Goal: Task Accomplishment & Management: Complete application form

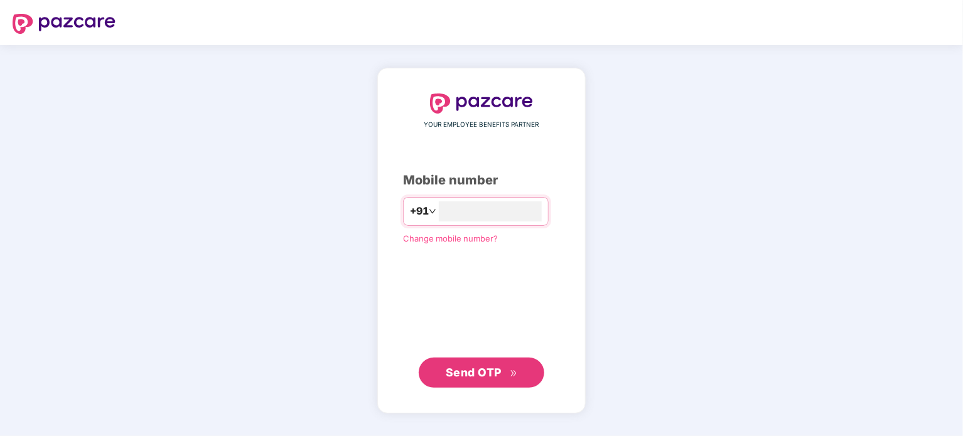
type input "**********"
click at [484, 372] on span "Send OTP" at bounding box center [474, 372] width 56 height 13
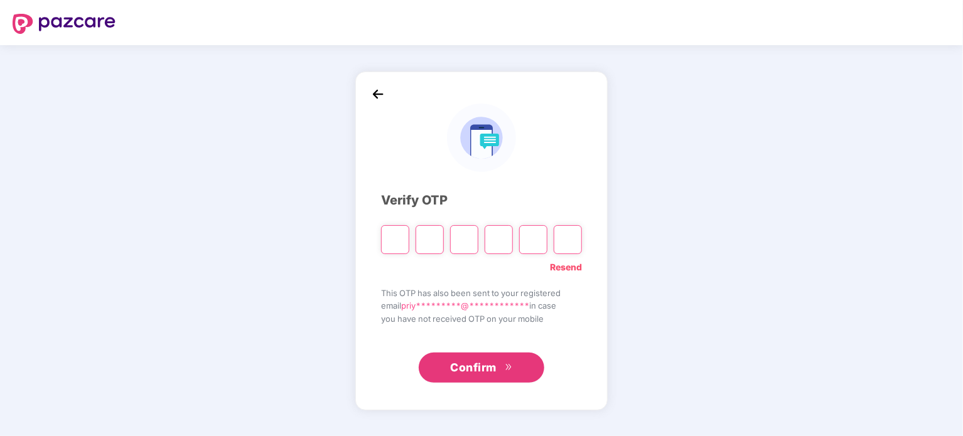
type input "*"
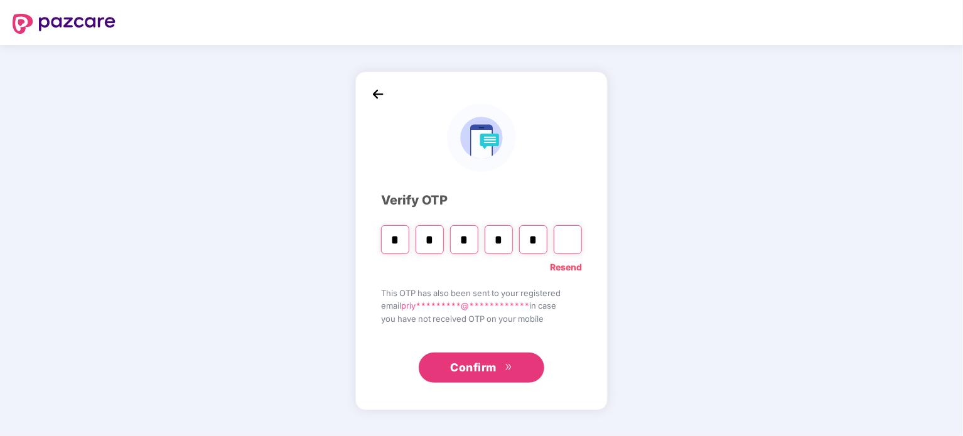
type input "*"
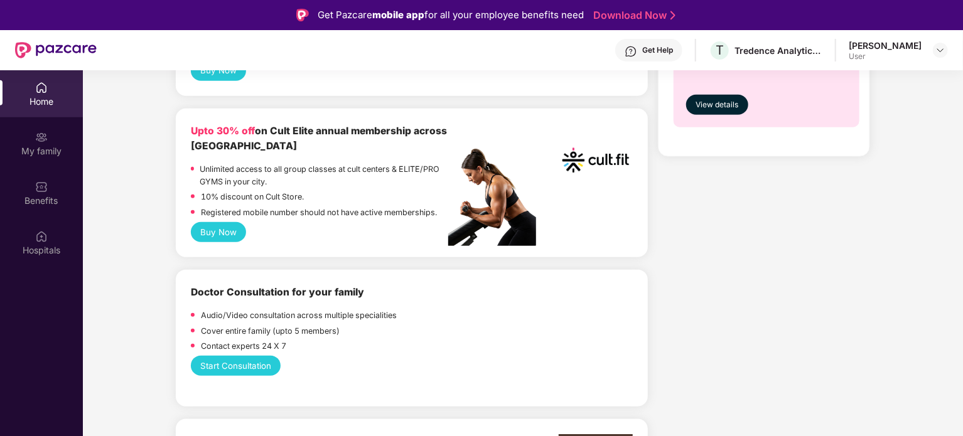
scroll to position [565, 0]
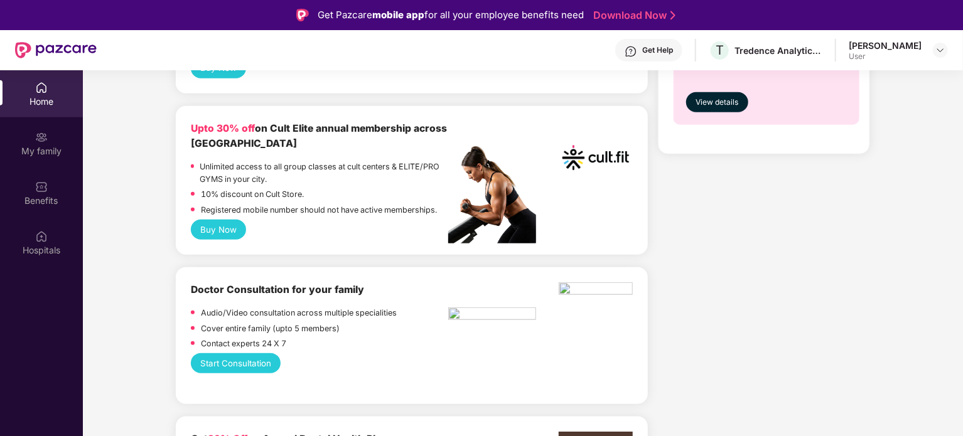
click at [218, 240] on button "Buy Now" at bounding box center [219, 230] width 56 height 20
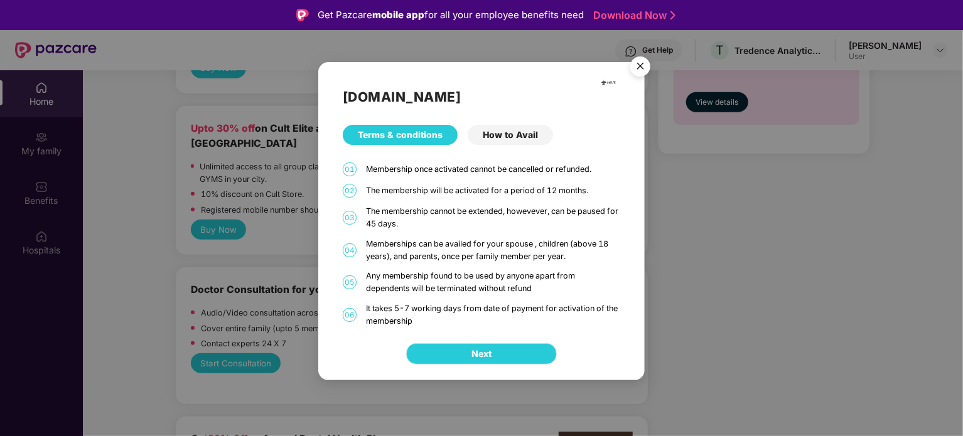
click at [481, 349] on span "Next" at bounding box center [481, 354] width 20 height 14
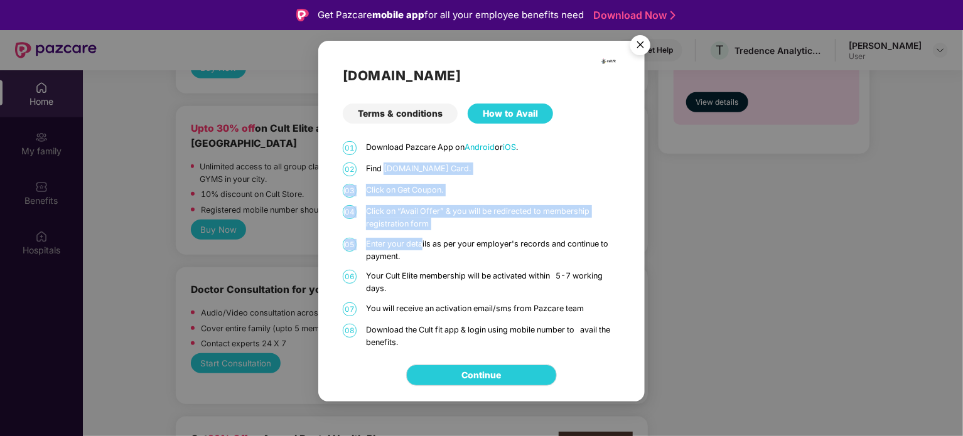
drag, startPoint x: 387, startPoint y: 170, endPoint x: 422, endPoint y: 235, distance: 74.1
click at [422, 235] on div "01 Download Pazcare App on Android or iOS . 02 Find [DOMAIN_NAME] Card. 03 Clic…" at bounding box center [481, 245] width 277 height 208
click at [437, 222] on p "Click on “Avail Offer” & you will be redirected to membership registration form" at bounding box center [493, 217] width 254 height 25
click at [420, 222] on p "Click on “Avail Offer” & you will be redirected to membership registration form" at bounding box center [493, 217] width 254 height 25
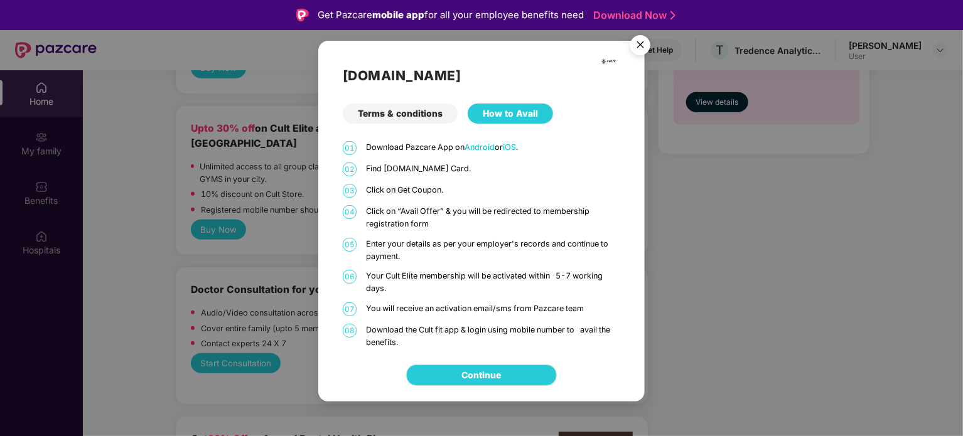
scroll to position [0, 0]
click at [636, 40] on img "Close" at bounding box center [640, 46] width 35 height 35
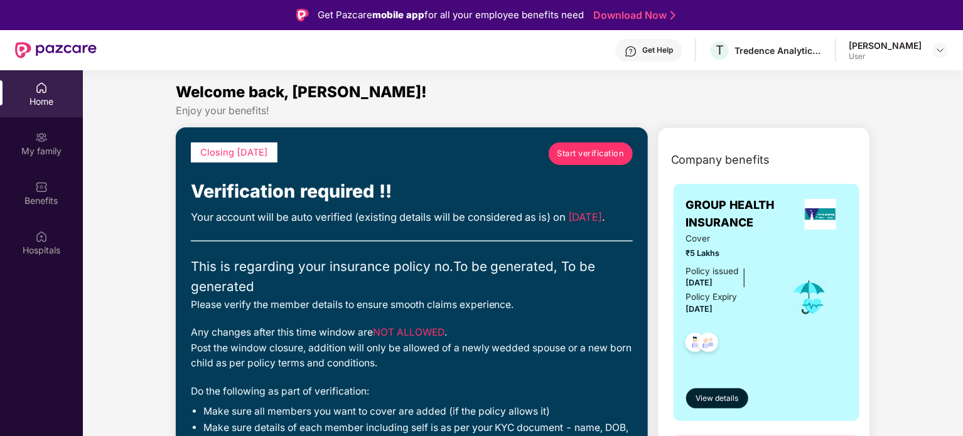
click at [575, 155] on span "Start verification" at bounding box center [590, 153] width 67 height 13
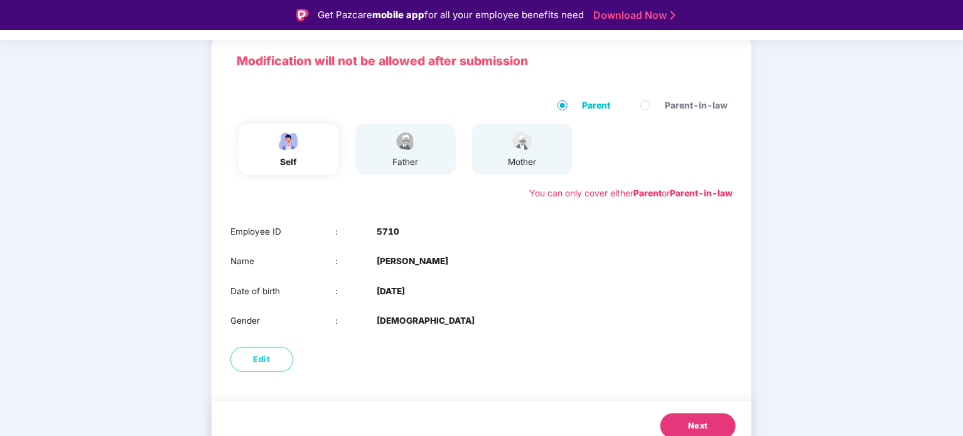
scroll to position [97, 0]
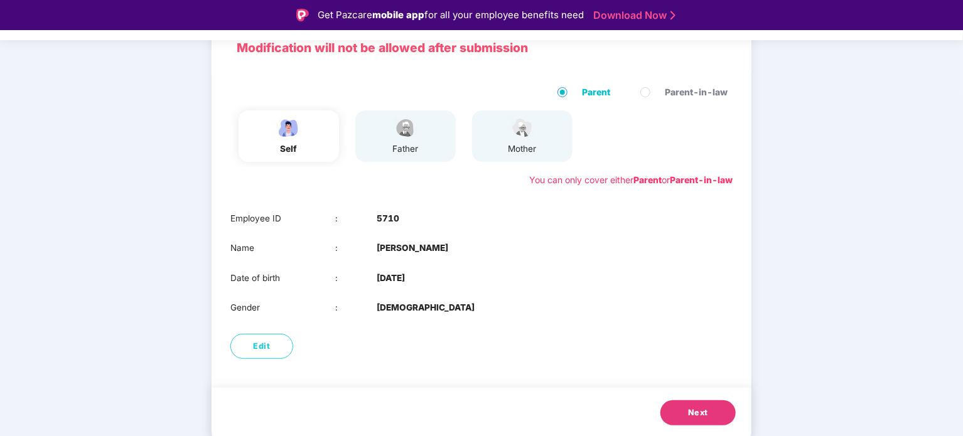
click at [715, 411] on button "Next" at bounding box center [697, 412] width 75 height 25
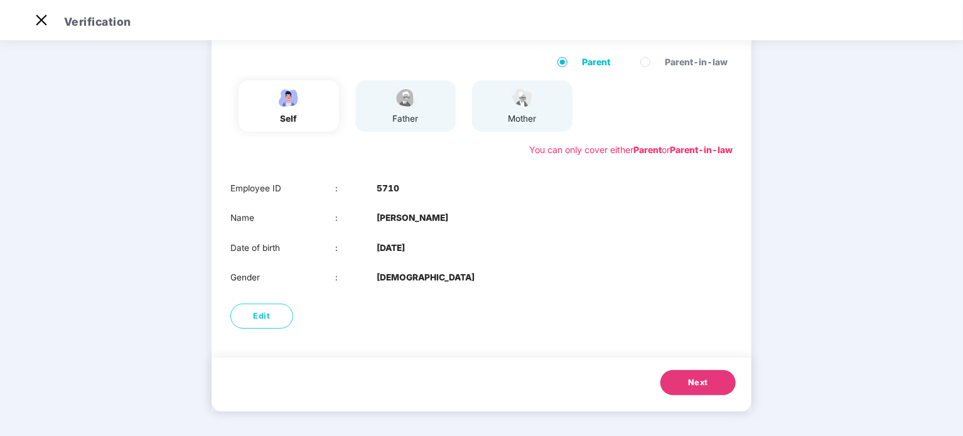
scroll to position [68, 0]
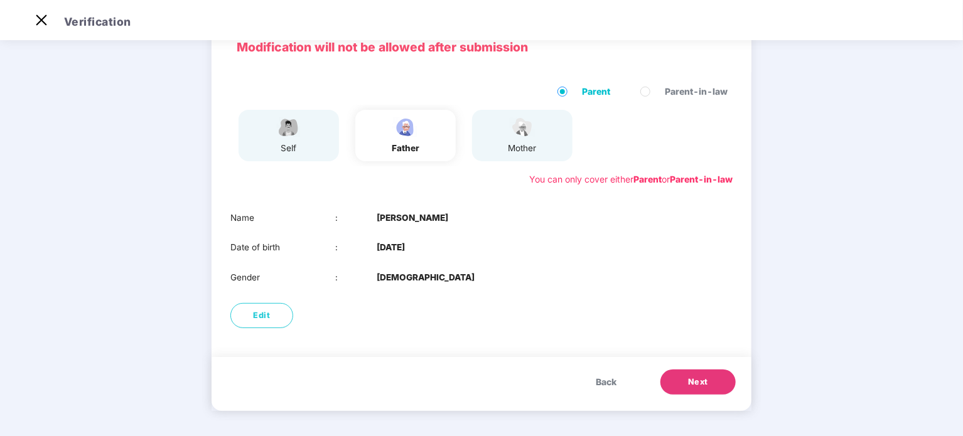
click at [706, 392] on button "Next" at bounding box center [697, 382] width 75 height 25
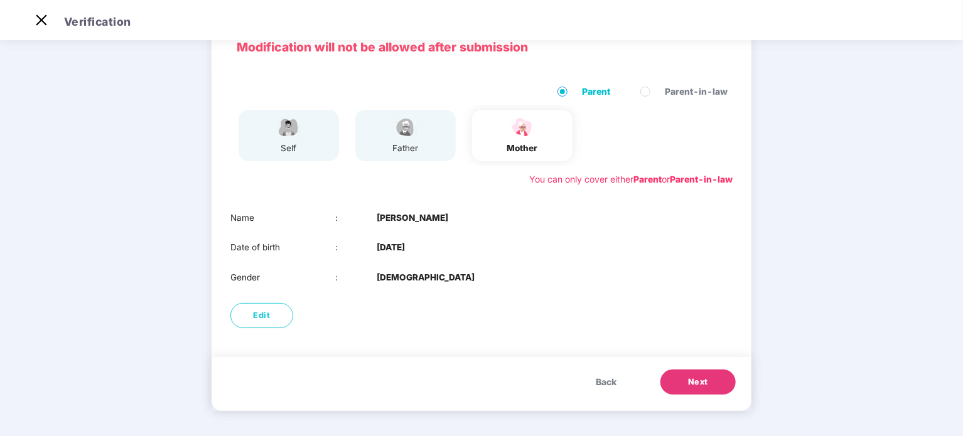
click at [697, 388] on span "Next" at bounding box center [698, 382] width 20 height 13
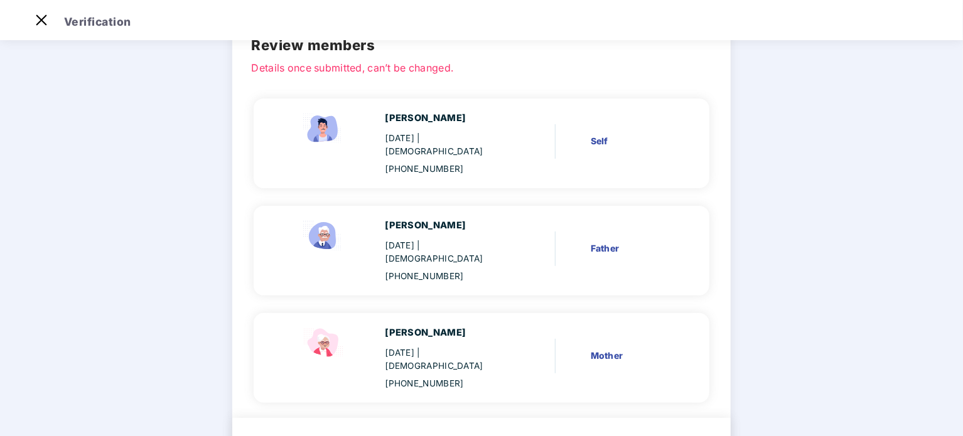
scroll to position [100, 0]
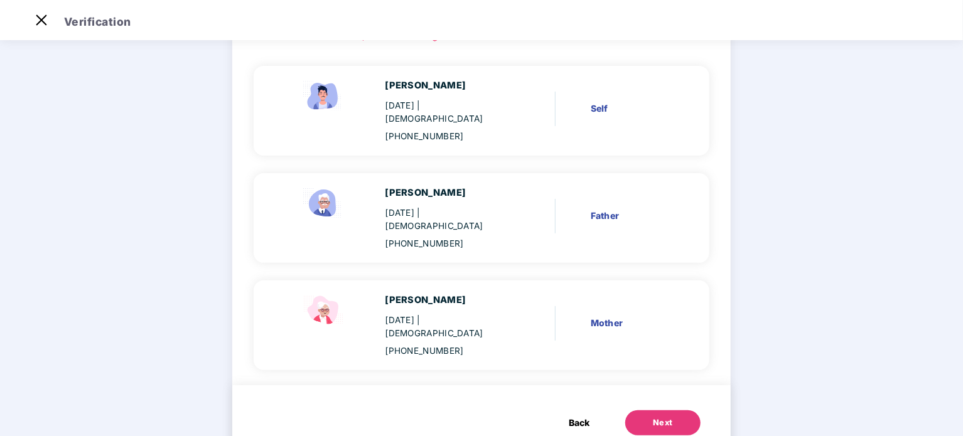
click at [665, 417] on div "Next" at bounding box center [663, 423] width 20 height 13
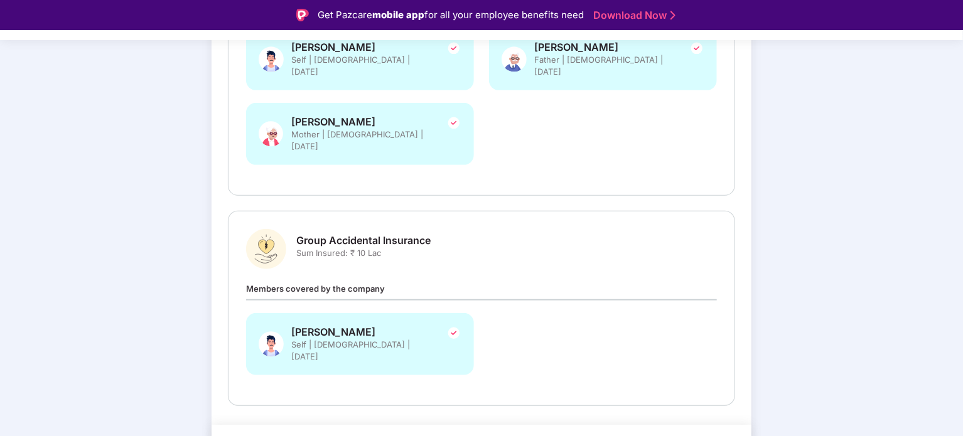
scroll to position [296, 0]
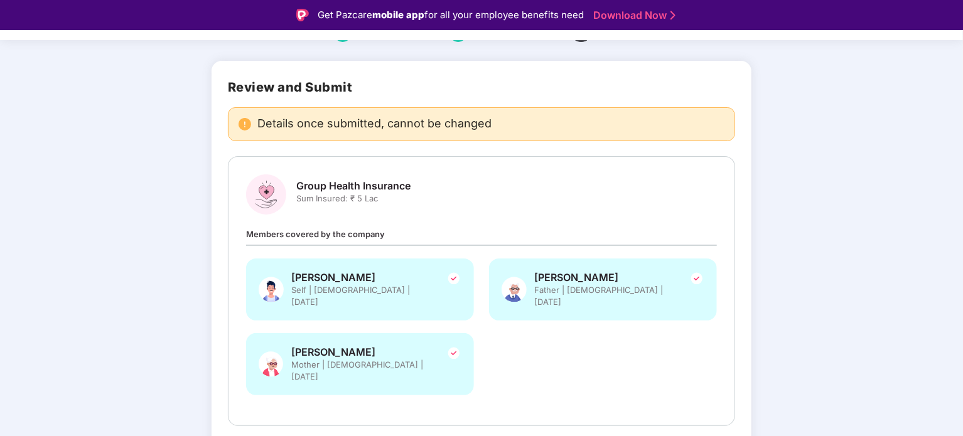
scroll to position [45, 0]
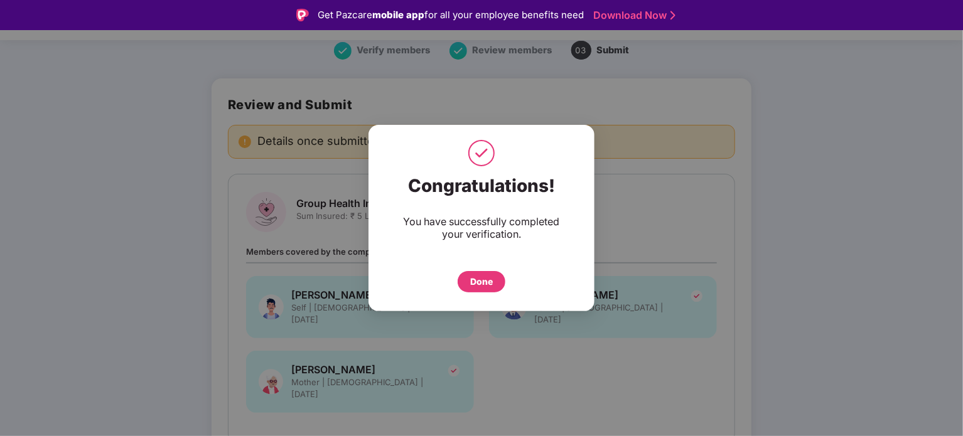
click at [482, 286] on div "Done" at bounding box center [481, 282] width 23 height 14
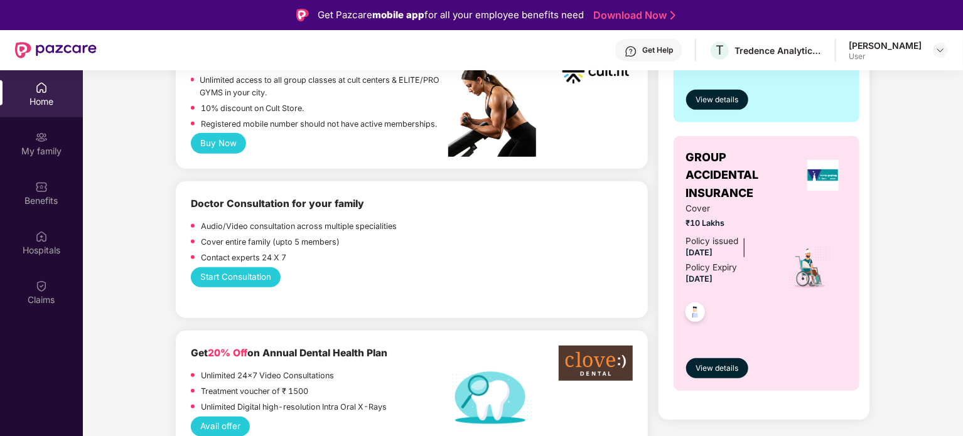
scroll to position [439, 0]
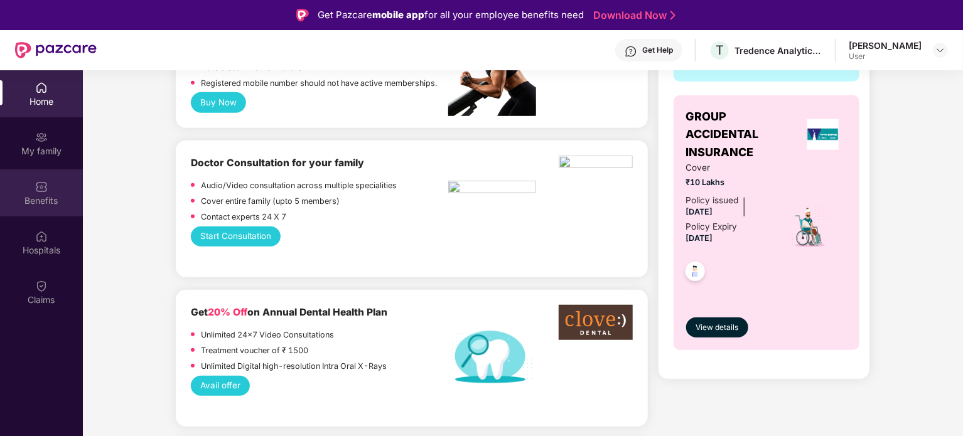
click at [35, 191] on div "Benefits" at bounding box center [41, 192] width 83 height 47
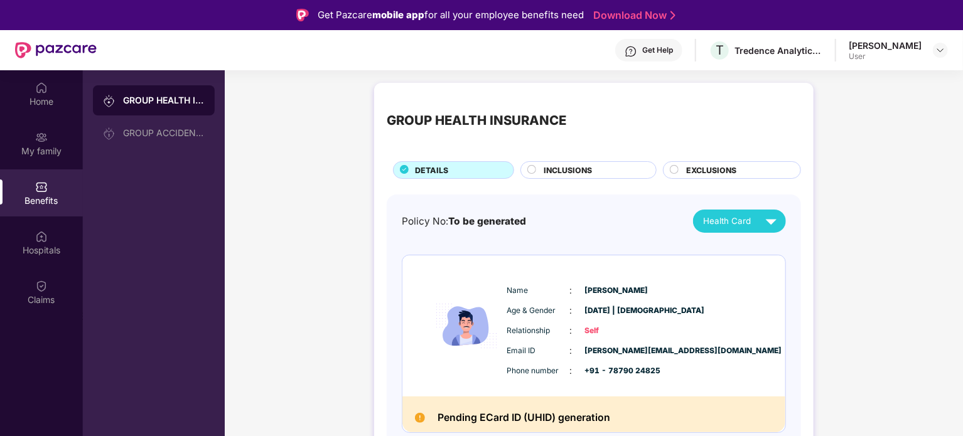
click at [752, 223] on div "Health Card" at bounding box center [742, 221] width 79 height 22
click at [537, 164] on div "INCLUSIONS" at bounding box center [593, 171] width 112 height 14
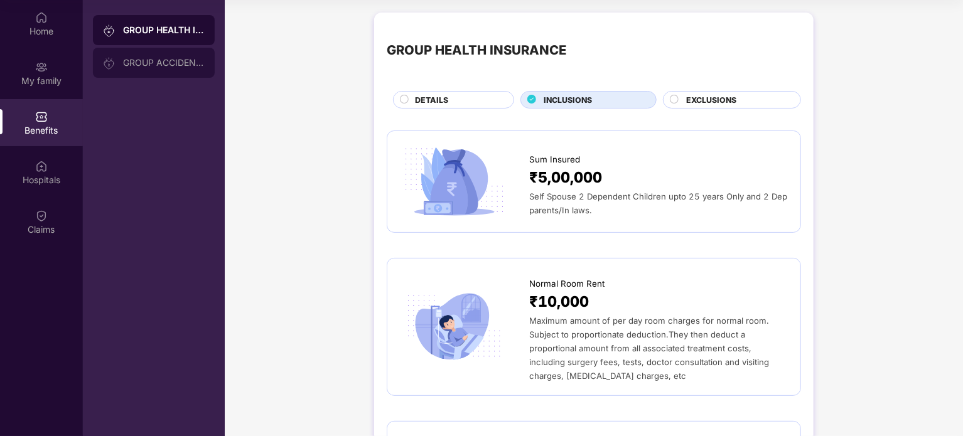
click at [174, 55] on div "GROUP ACCIDENTAL INSURANCE" at bounding box center [154, 63] width 122 height 30
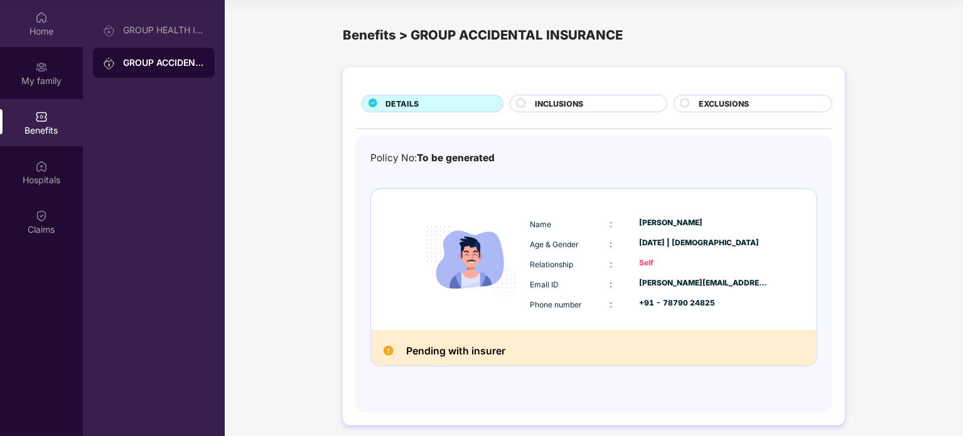
click at [44, 32] on div "Home" at bounding box center [41, 31] width 83 height 13
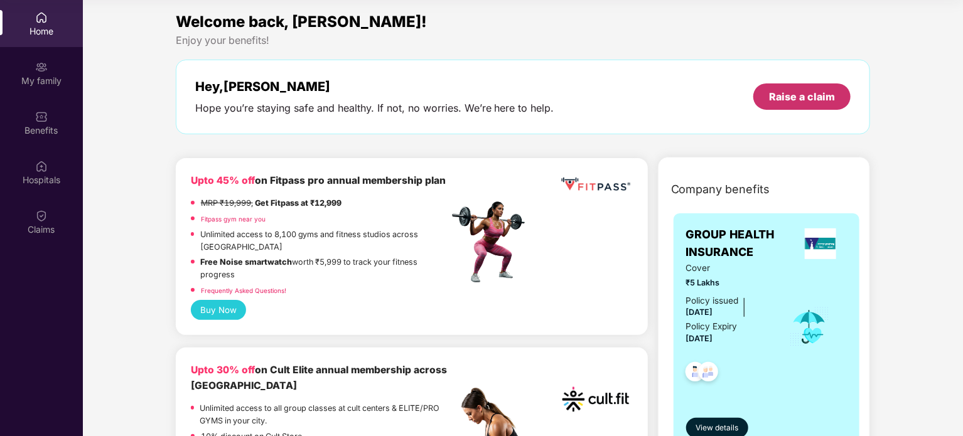
click at [810, 97] on div "Raise a claim" at bounding box center [802, 97] width 66 height 14
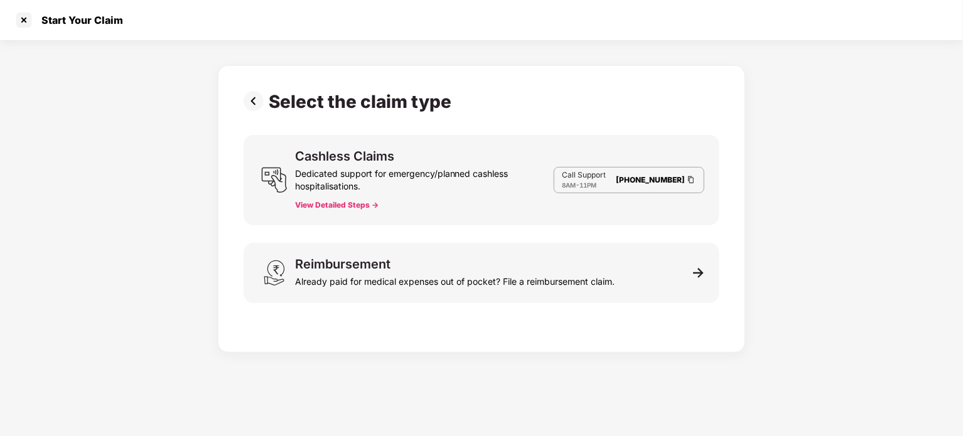
scroll to position [30, 0]
